Goal: Navigation & Orientation: Find specific page/section

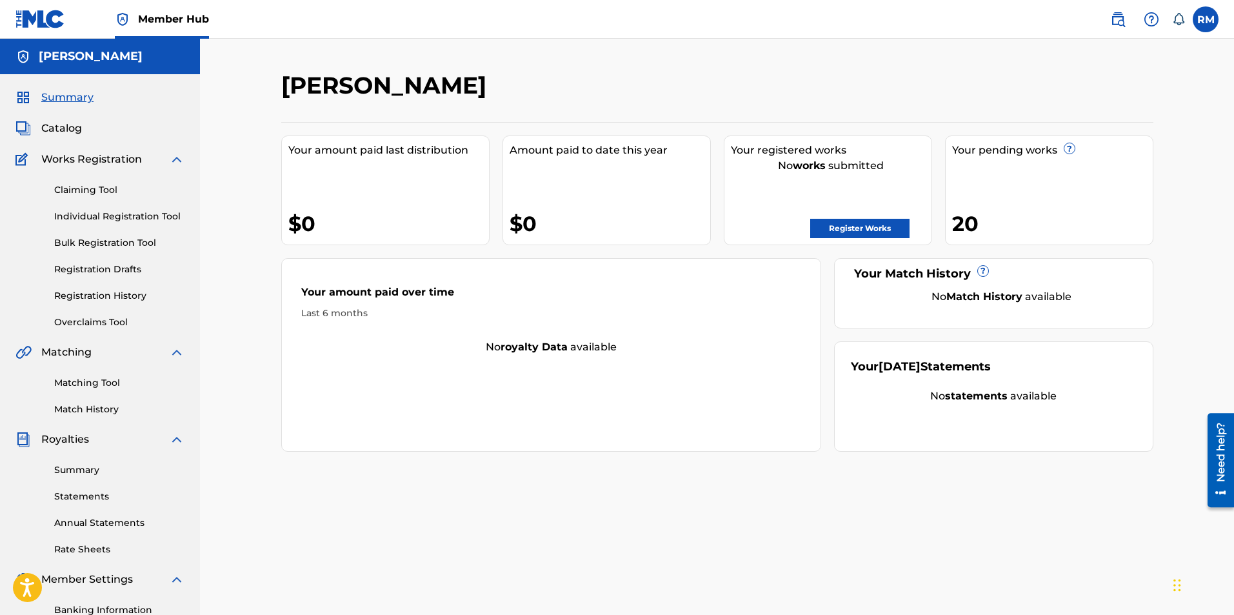
click at [1184, 117] on div "[PERSON_NAME] Your amount paid last distribution $0 Amount paid to date this ye…" at bounding box center [717, 388] width 1034 height 699
click at [64, 126] on span "Catalog" at bounding box center [61, 128] width 41 height 15
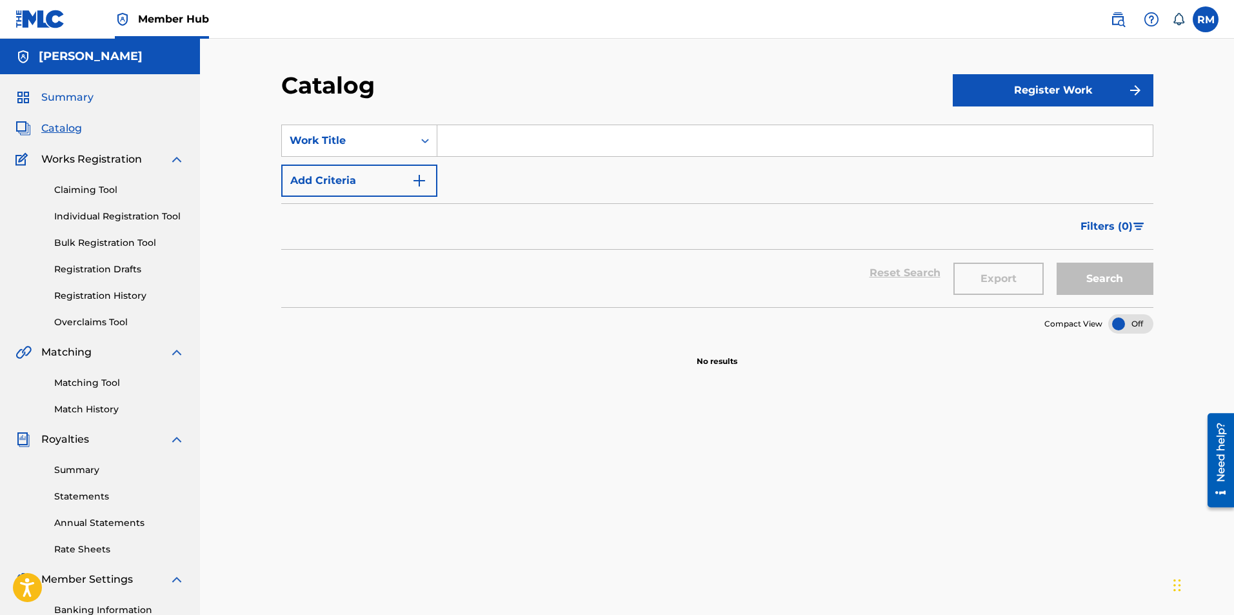
click at [79, 101] on span "Summary" at bounding box center [67, 97] width 52 height 15
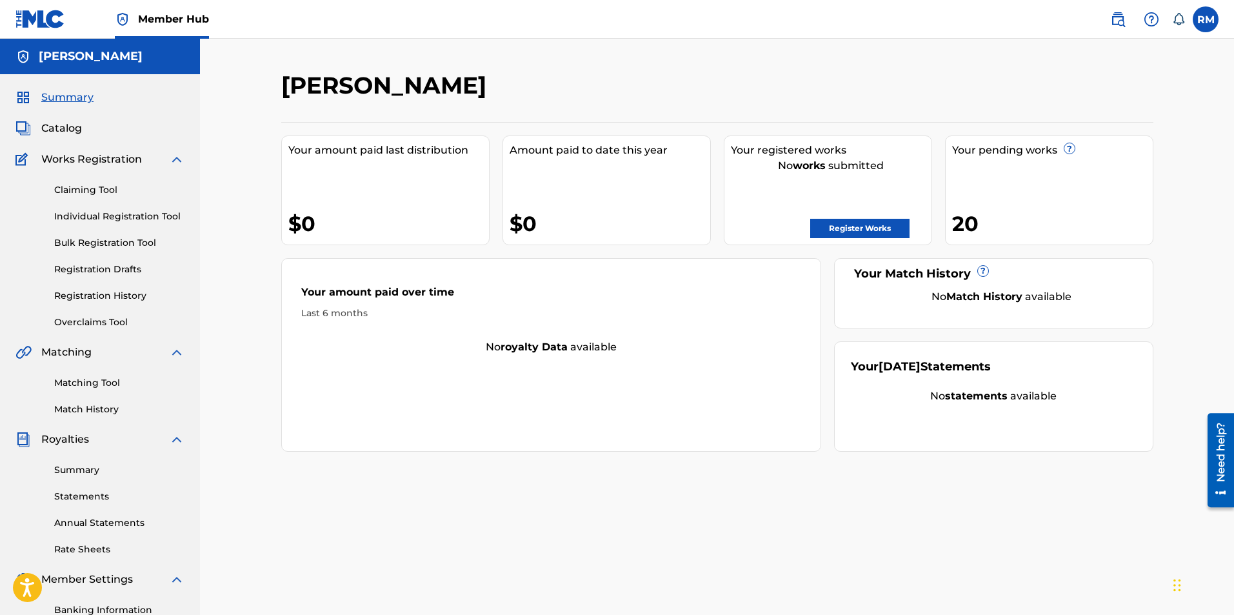
click at [968, 206] on div "Your pending works ? 20" at bounding box center [1049, 190] width 208 height 110
click at [979, 114] on div "[PERSON_NAME] Your amount paid last distribution $0 Amount paid to date this ye…" at bounding box center [717, 261] width 872 height 381
